Goal: Task Accomplishment & Management: Manage account settings

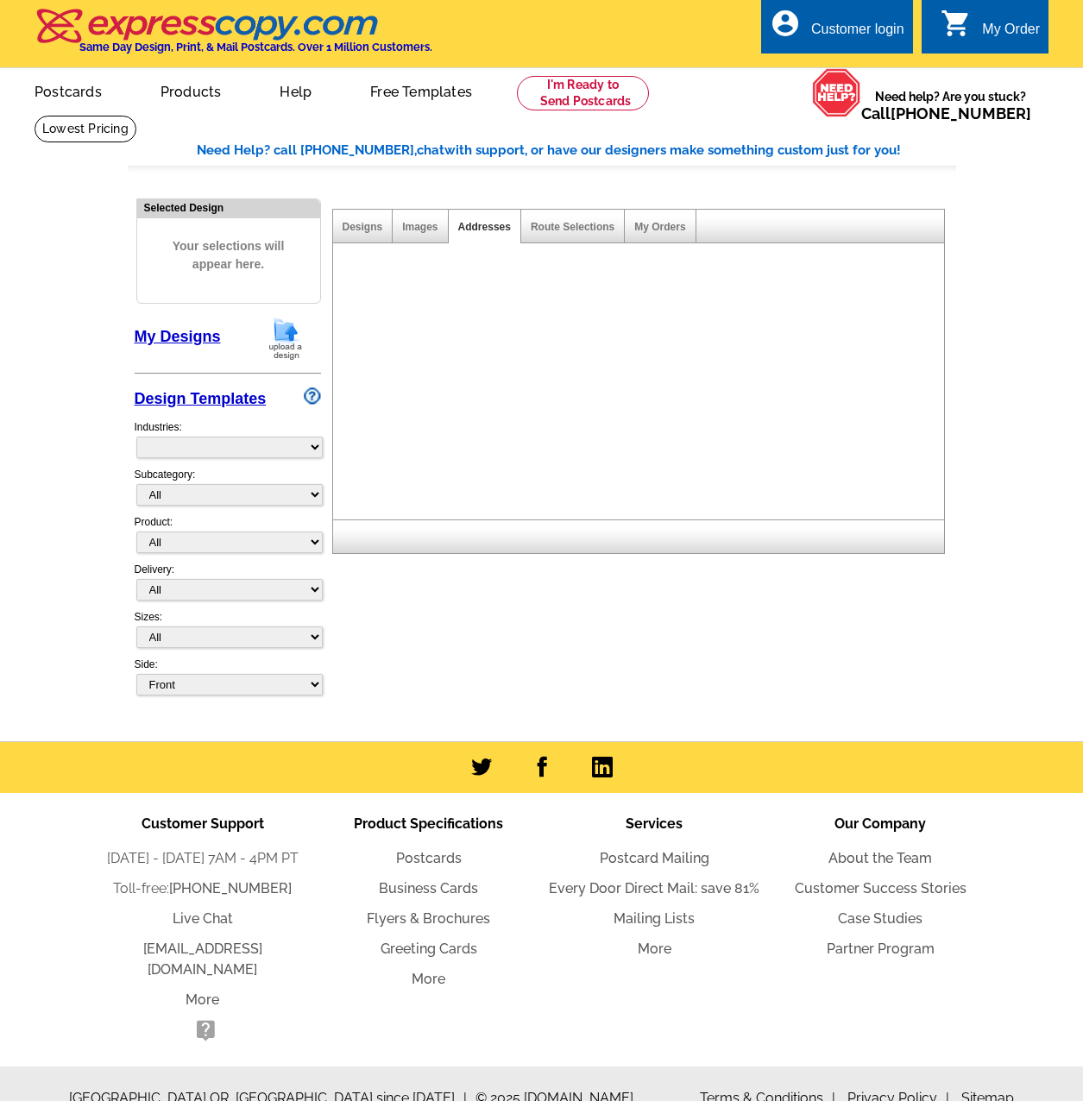
click at [880, 33] on div "Customer login" at bounding box center [857, 34] width 93 height 24
select select "785"
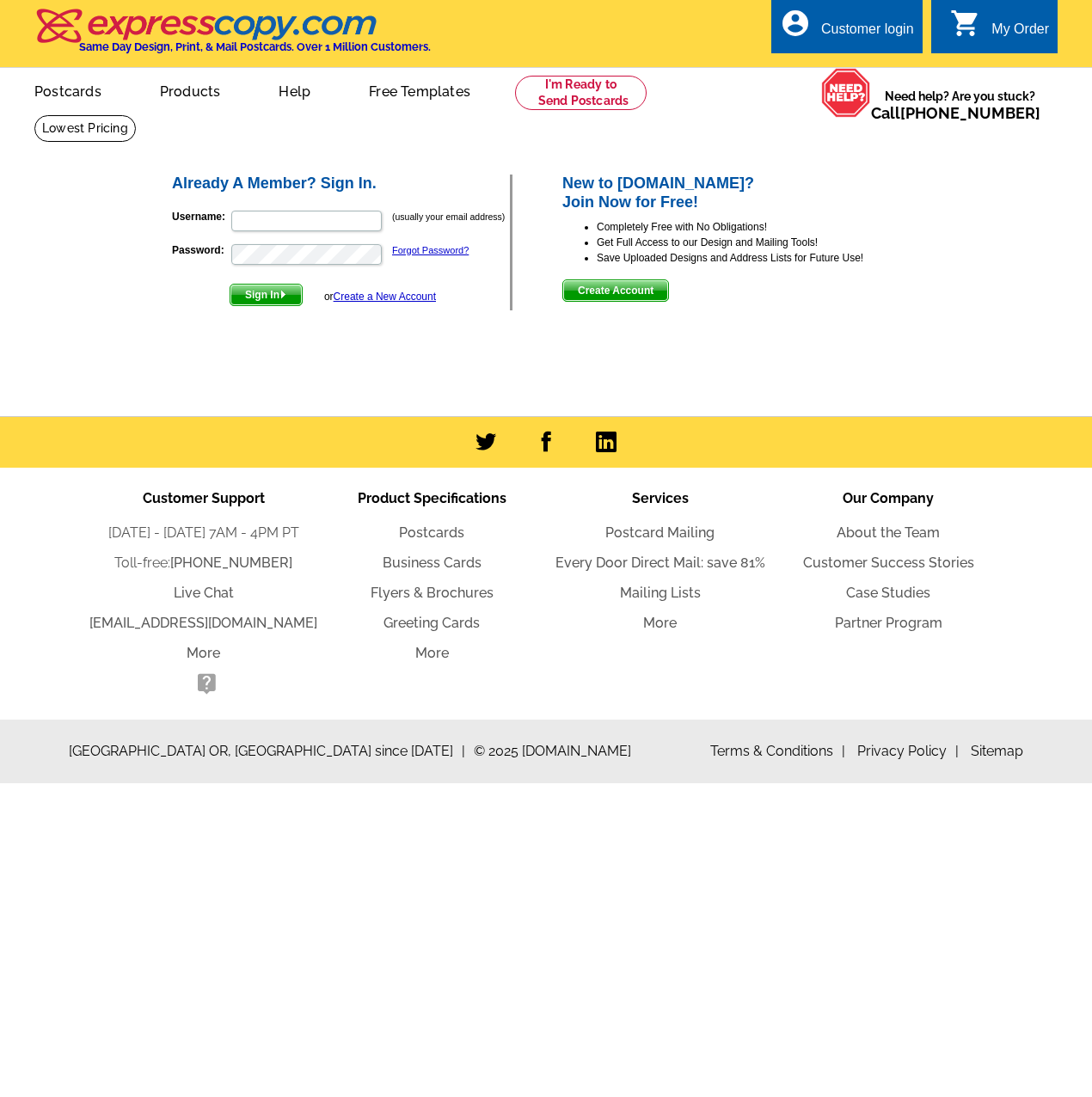
type input "[EMAIL_ADDRESS][DOMAIN_NAME]"
drag, startPoint x: 360, startPoint y: 228, endPoint x: 190, endPoint y: 222, distance: 170.1
click at [190, 222] on p "Username: [EMAIL_ADDRESS][DOMAIN_NAME] (usually your email address)" at bounding box center [341, 221] width 338 height 24
type input "[PERSON_NAME][EMAIL_ADDRESS][DOMAIN_NAME]"
click at [38, 229] on main "Already A Member? Sign In. Username: [PERSON_NAME][EMAIL_ADDRESS][DOMAIN_NAME] …" at bounding box center [546, 265] width 1092 height 302
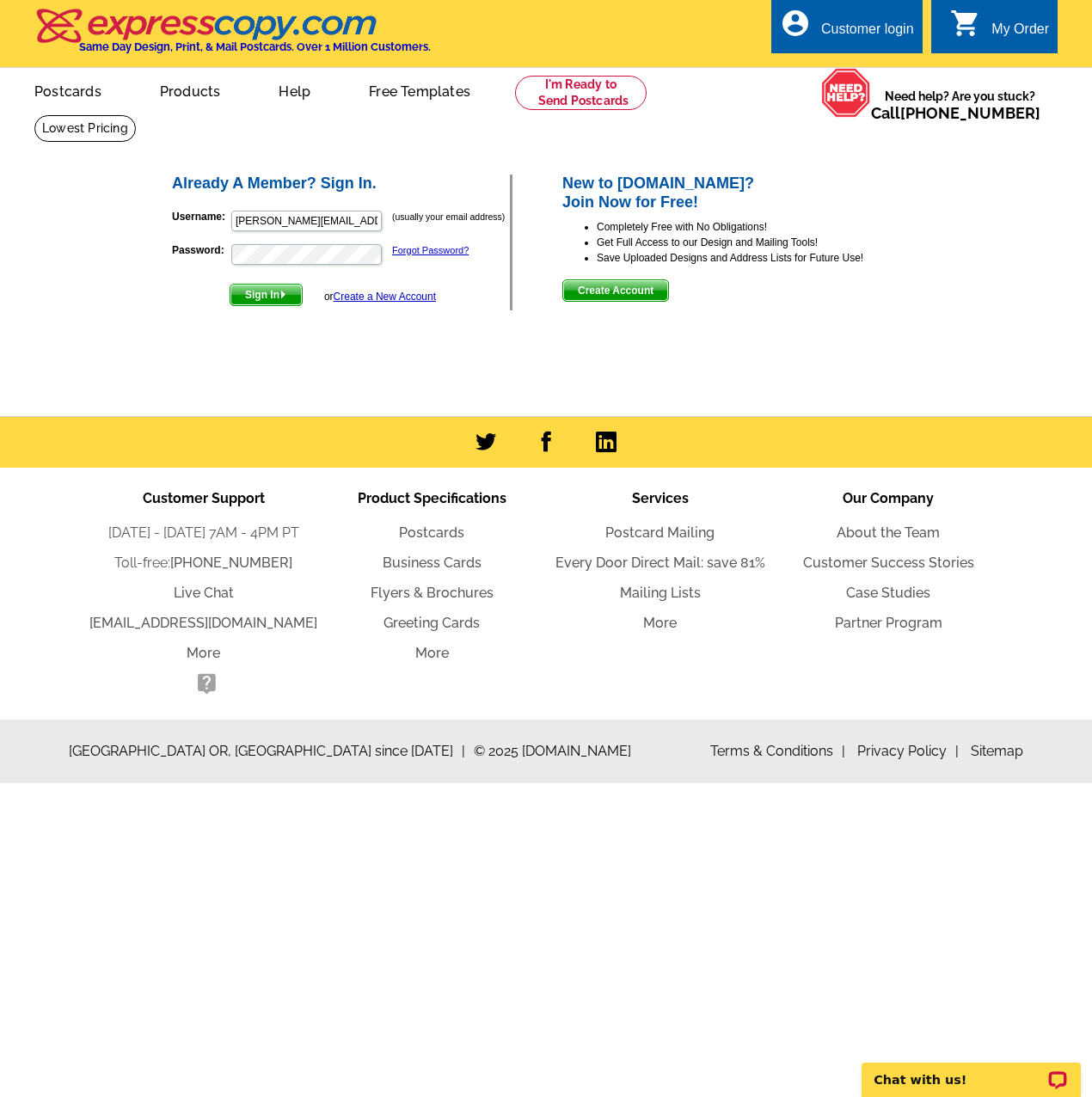
click at [149, 324] on div "Already A Member? Sign In. Username: [PERSON_NAME][EMAIL_ADDRESS][DOMAIN_NAME] …" at bounding box center [547, 242] width 823 height 208
click at [248, 296] on span "Sign In" at bounding box center [266, 295] width 72 height 21
